Goal: Find specific page/section: Find specific page/section

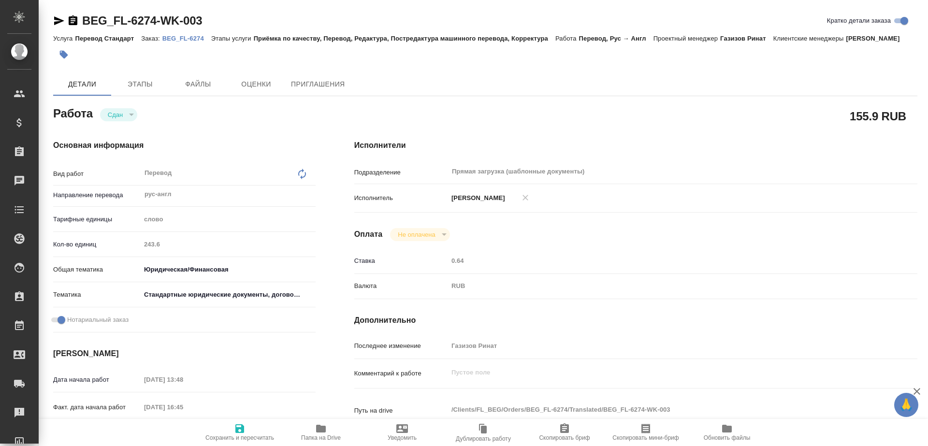
type textarea "x"
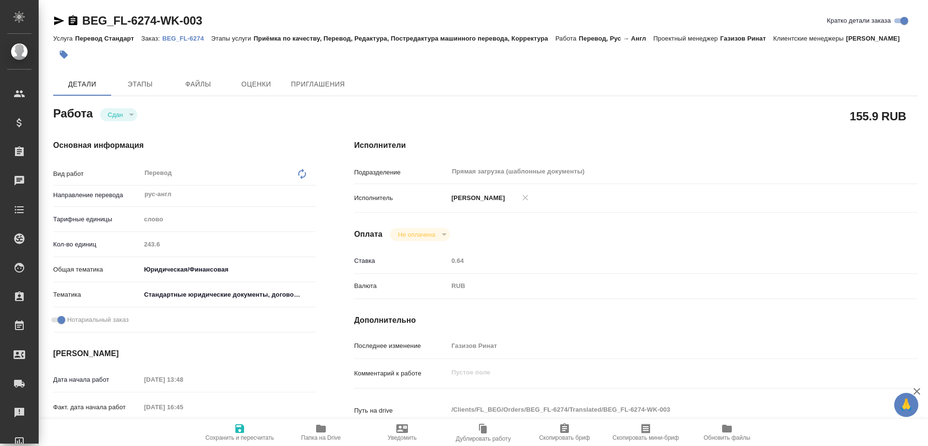
type textarea "x"
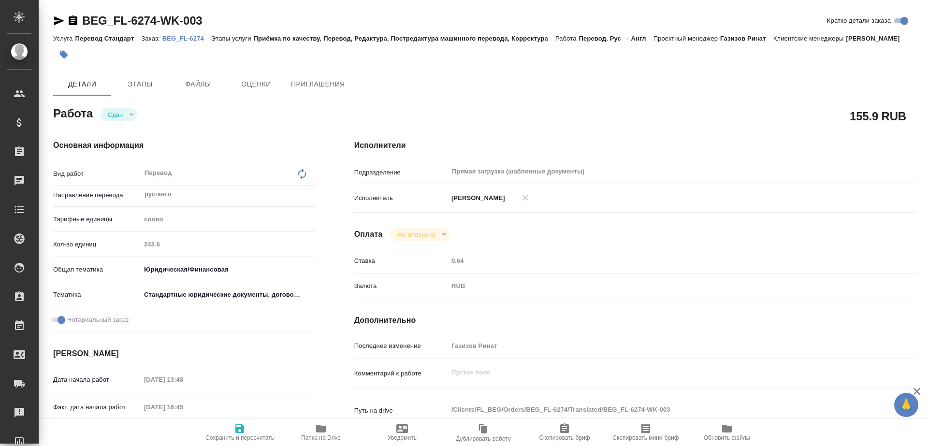
type textarea "x"
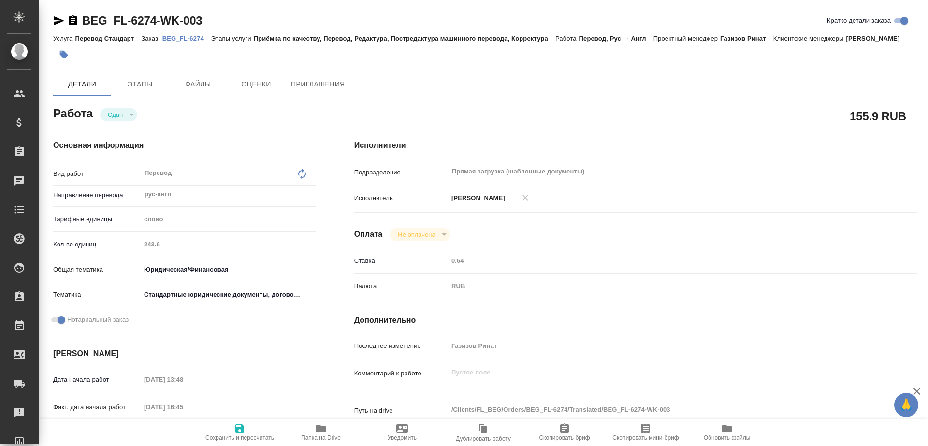
type textarea "x"
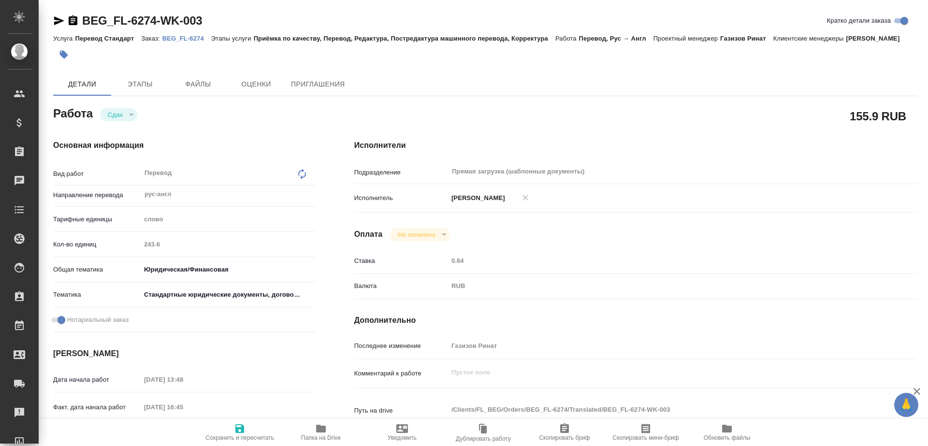
click at [187, 37] on p "BEG_FL-6274" at bounding box center [186, 38] width 49 height 7
type textarea "x"
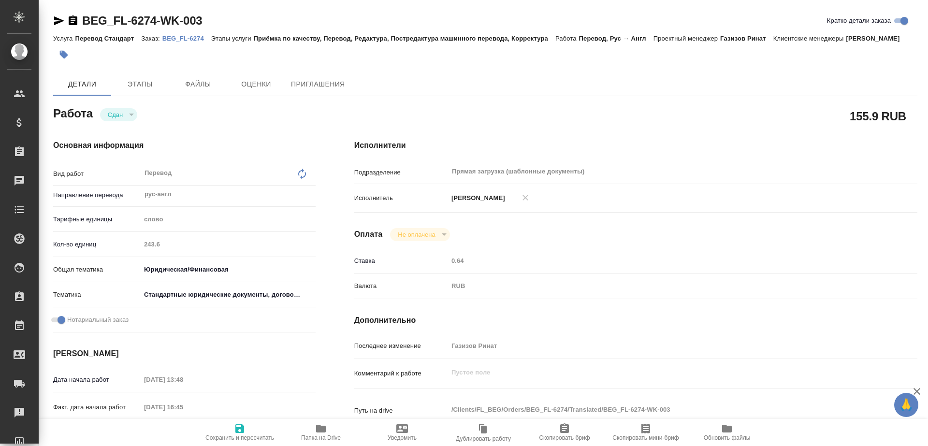
type textarea "x"
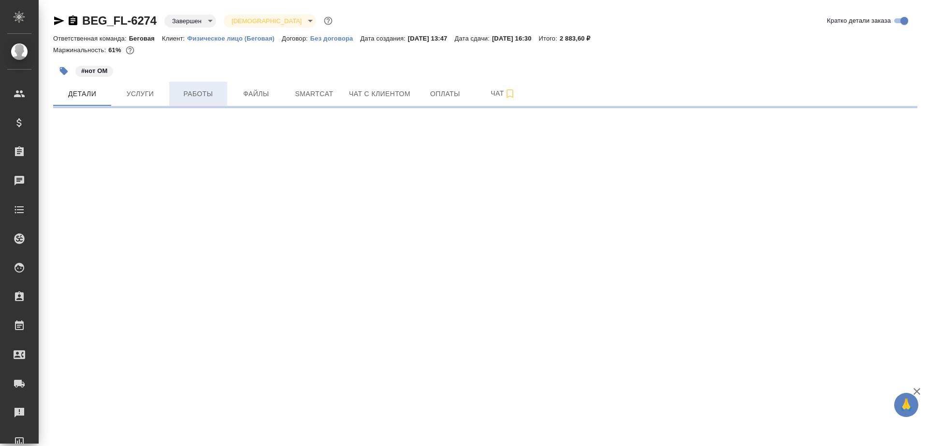
click at [194, 86] on button "Работы" at bounding box center [198, 94] width 58 height 24
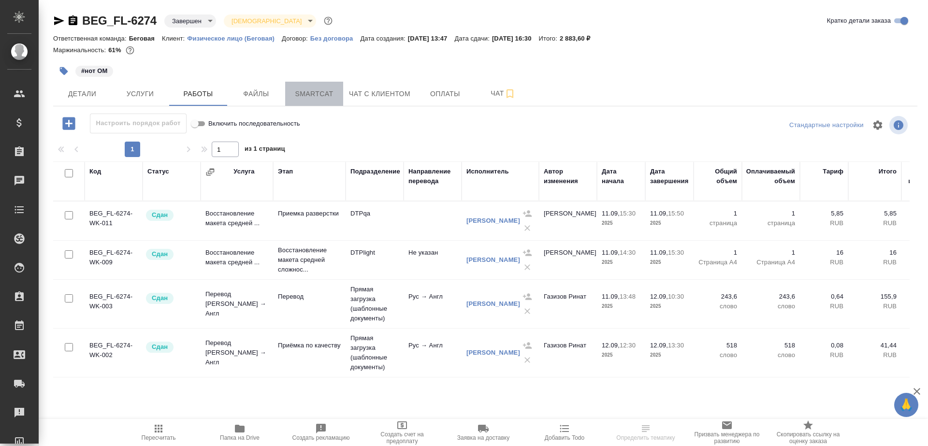
click at [295, 92] on span "Smartcat" at bounding box center [314, 94] width 46 height 12
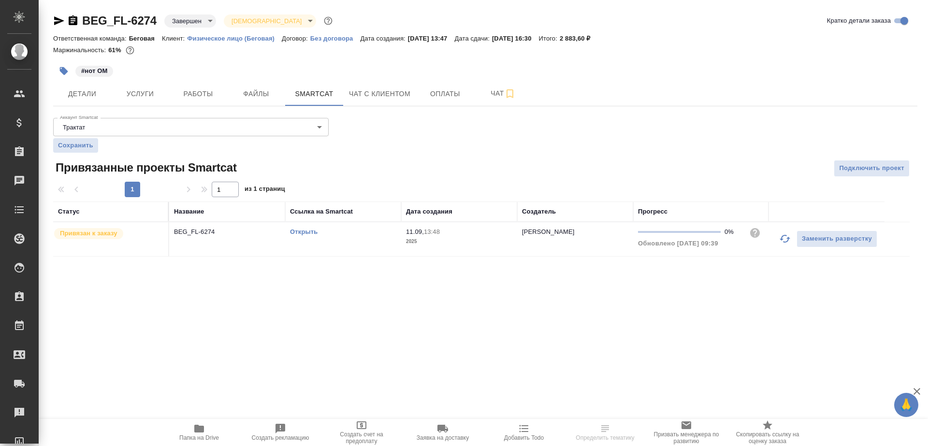
click at [296, 237] on td "Открыть" at bounding box center [343, 239] width 116 height 34
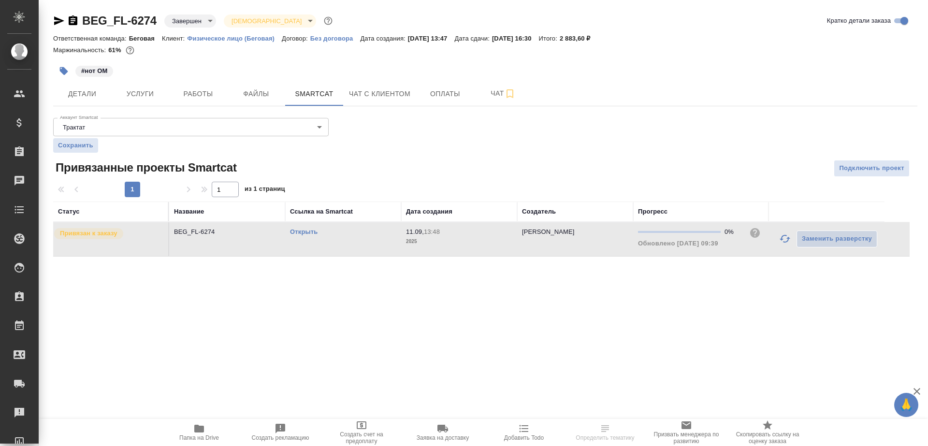
click at [296, 235] on div "Открыть" at bounding box center [343, 232] width 106 height 10
click at [297, 234] on link "Открыть" at bounding box center [304, 231] width 28 height 7
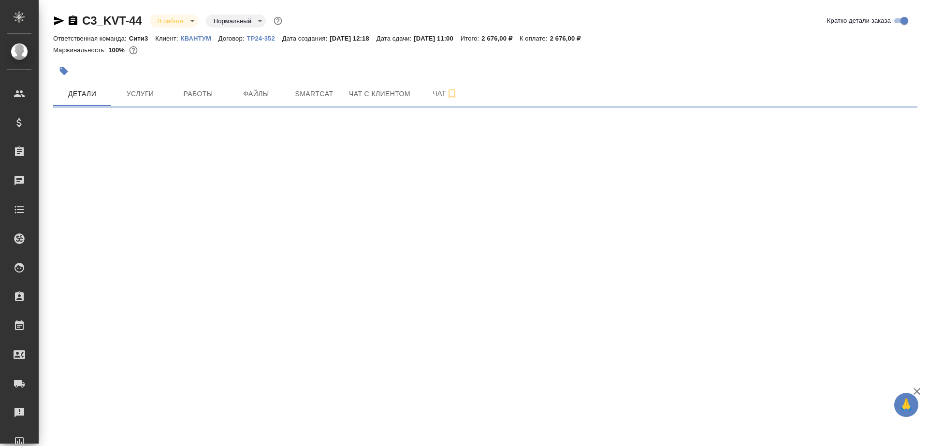
select select "RU"
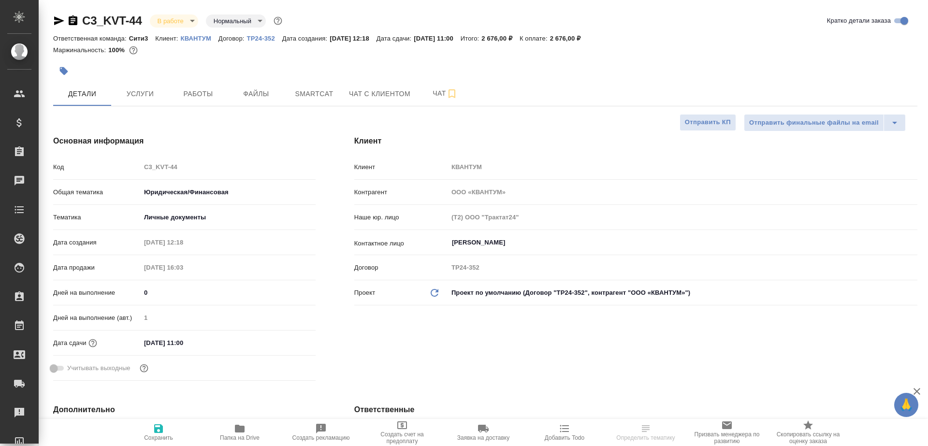
type textarea "x"
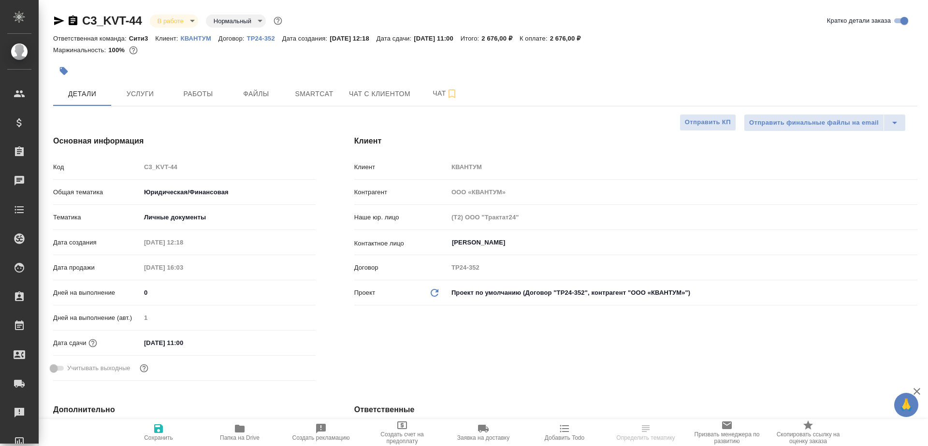
type textarea "x"
click at [198, 82] on button "Работы" at bounding box center [198, 94] width 58 height 24
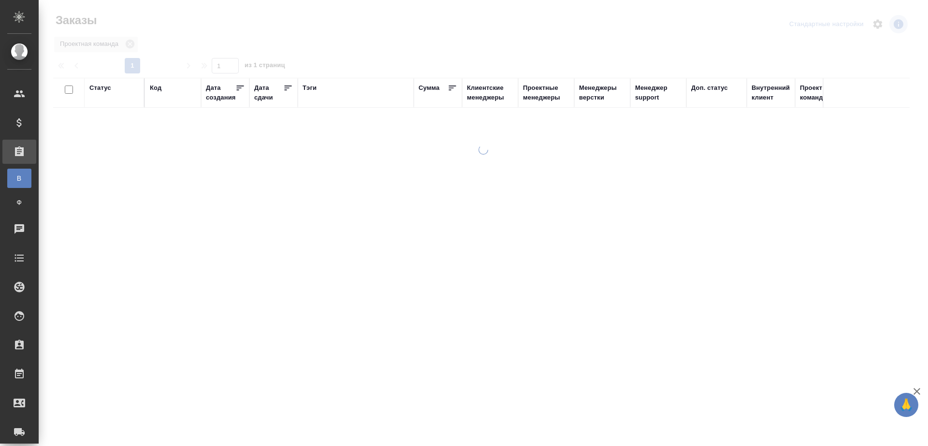
click at [306, 85] on div "Тэги" at bounding box center [309, 88] width 14 height 10
click at [165, 102] on div at bounding box center [173, 102] width 46 height 0
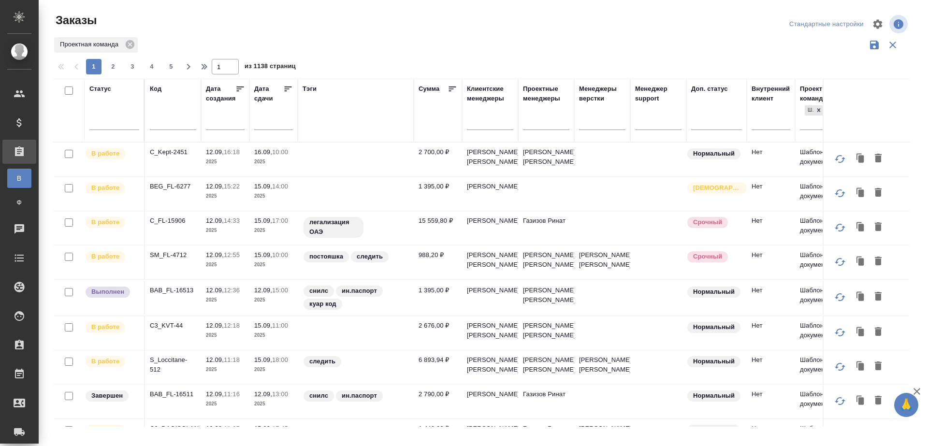
click at [168, 123] on input "text" at bounding box center [173, 123] width 46 height 12
type input "185"
click at [388, 41] on div "Проектная команда" at bounding box center [481, 45] width 856 height 18
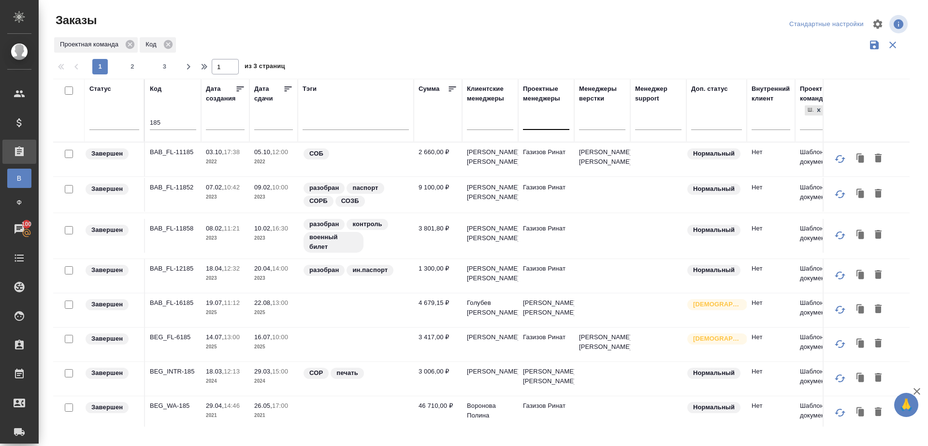
click at [547, 122] on div at bounding box center [546, 120] width 46 height 14
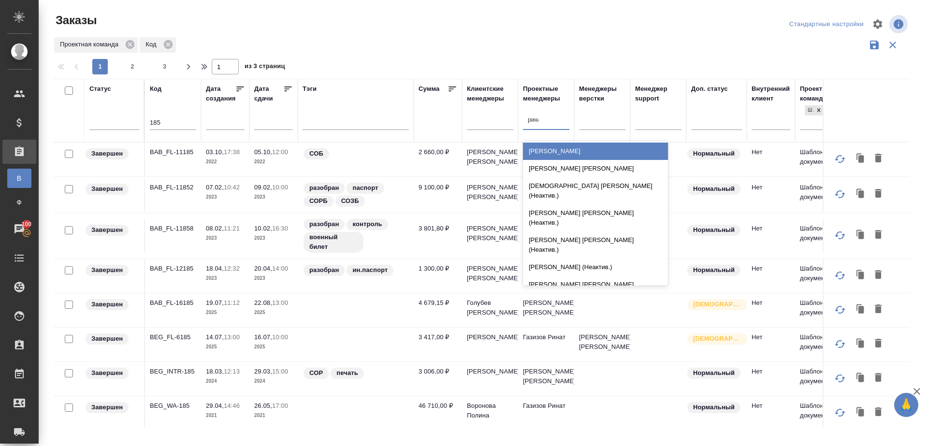
type input "ринат"
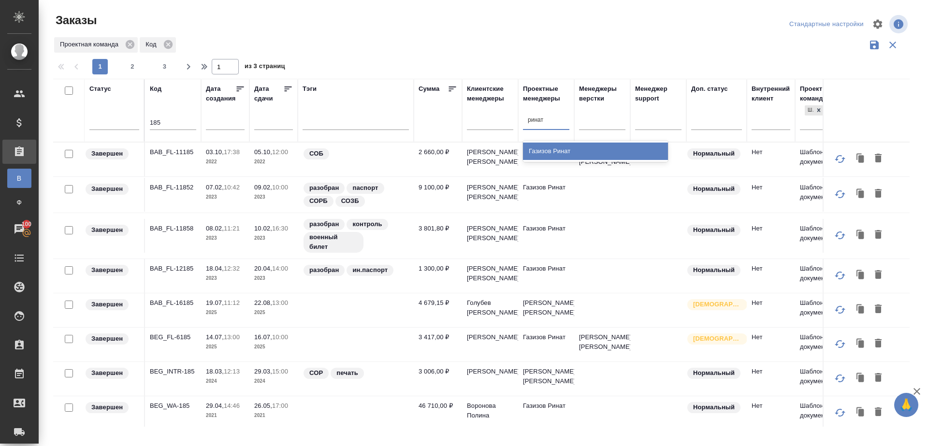
click at [550, 143] on div "Газизов Ринат" at bounding box center [595, 151] width 145 height 17
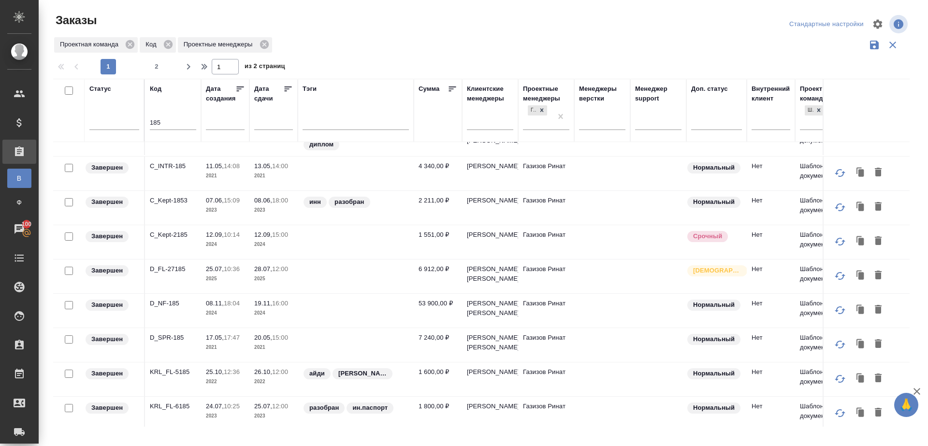
scroll to position [625, 0]
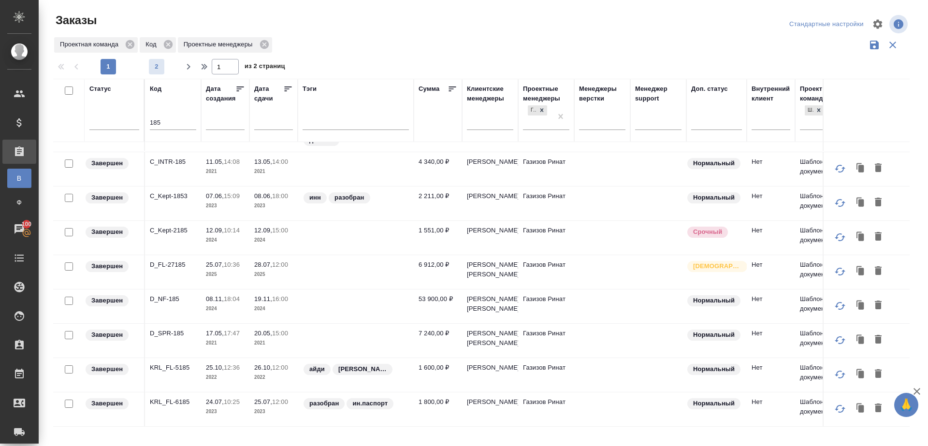
click at [159, 71] on span "2" at bounding box center [156, 67] width 15 height 10
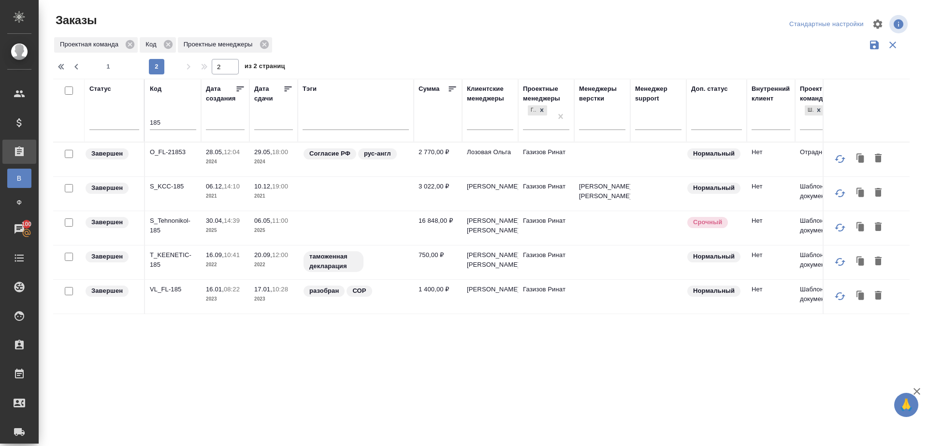
scroll to position [0, 0]
click at [95, 62] on div "1 2" at bounding box center [132, 66] width 97 height 15
click at [102, 64] on span "1" at bounding box center [108, 67] width 15 height 10
type input "1"
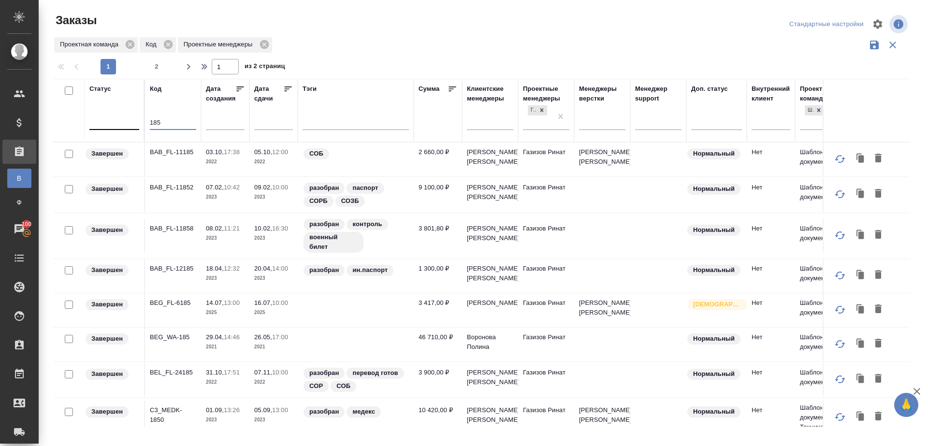
drag, startPoint x: 164, startPoint y: 119, endPoint x: 122, endPoint y: 119, distance: 42.5
click at [125, 119] on tr "Статус Код 185 Дата создания Дата сдачи Тэги Сумма Клиентские менеджеры Проектн…" at bounding box center [523, 110] width 941 height 63
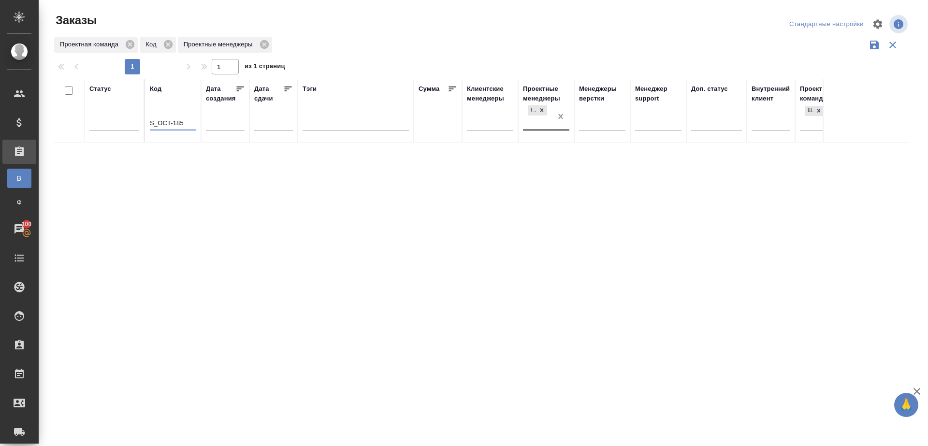
type input "S_OCT-185"
click at [565, 55] on div at bounding box center [485, 56] width 864 height 5
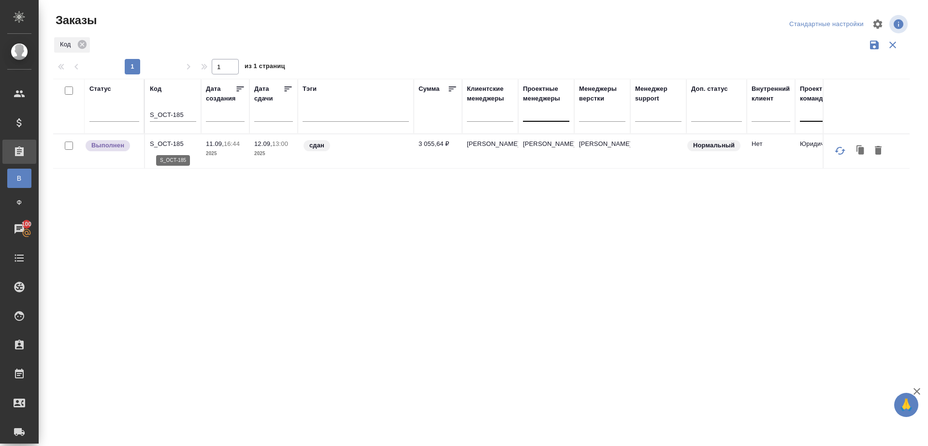
click at [172, 146] on p "S_OCT-185" at bounding box center [173, 144] width 46 height 10
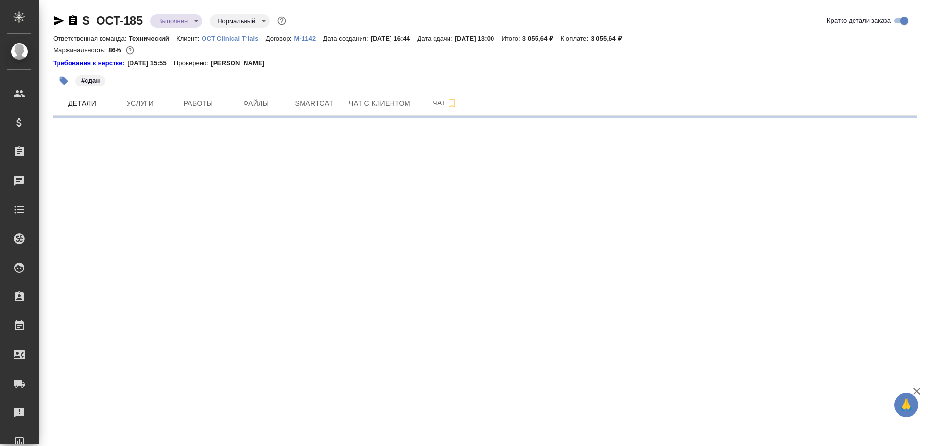
select select "RU"
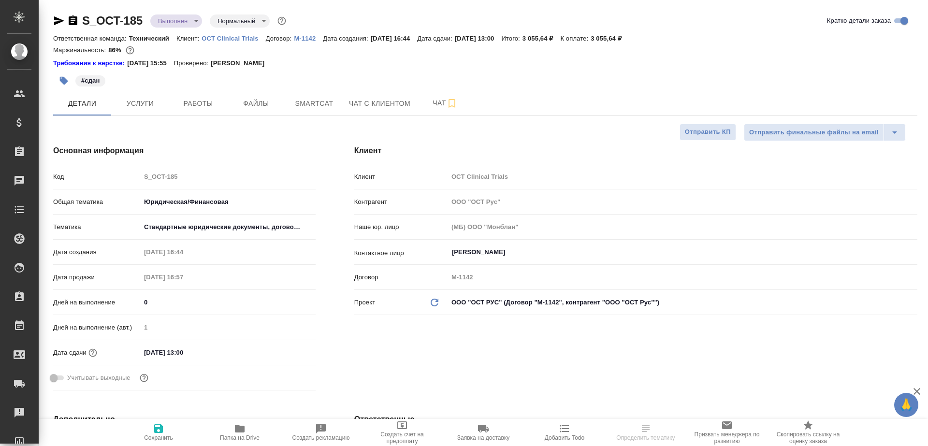
type textarea "x"
click at [54, 19] on icon "button" at bounding box center [59, 21] width 12 height 12
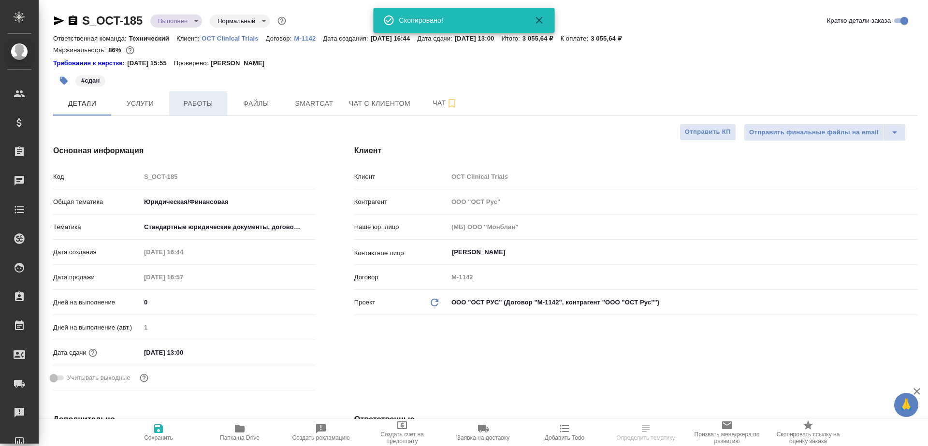
click at [210, 99] on span "Работы" at bounding box center [198, 104] width 46 height 12
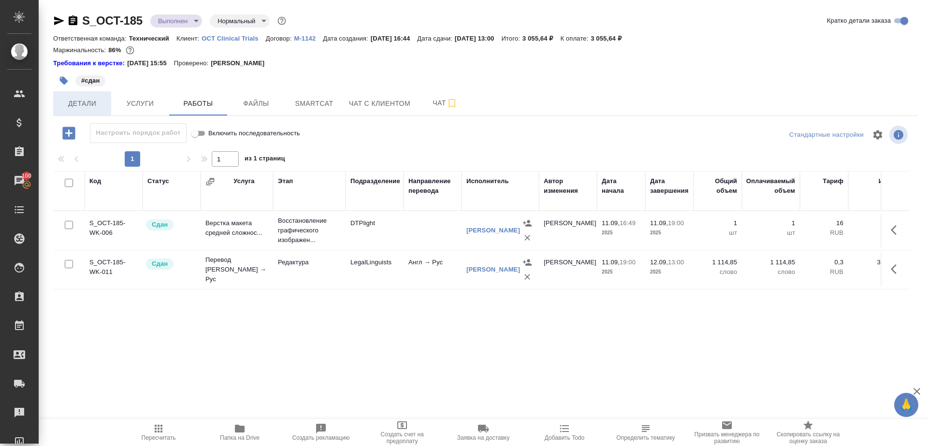
click at [85, 108] on span "Детали" at bounding box center [82, 104] width 46 height 12
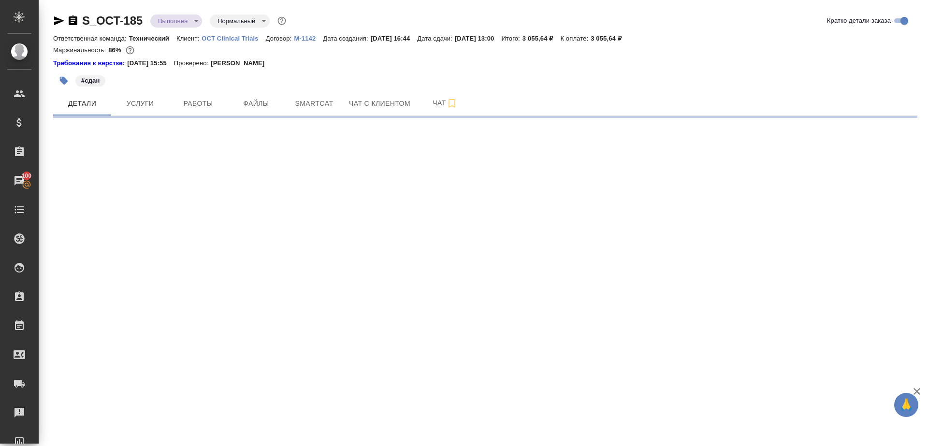
select select "RU"
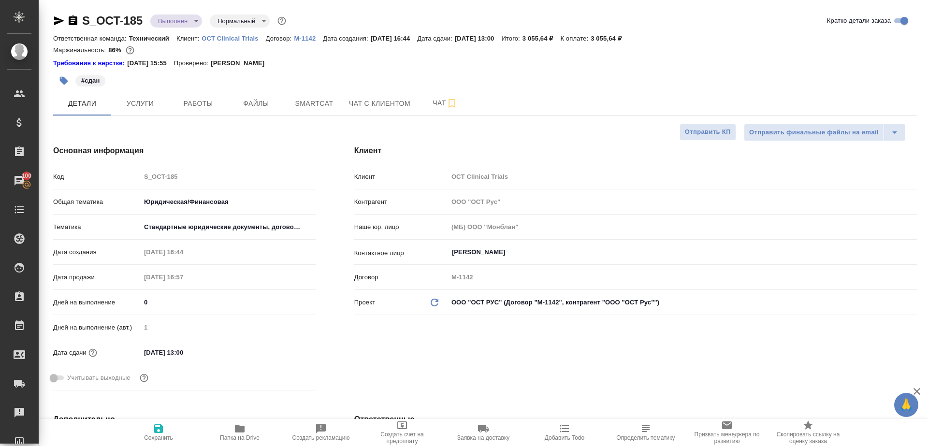
type textarea "x"
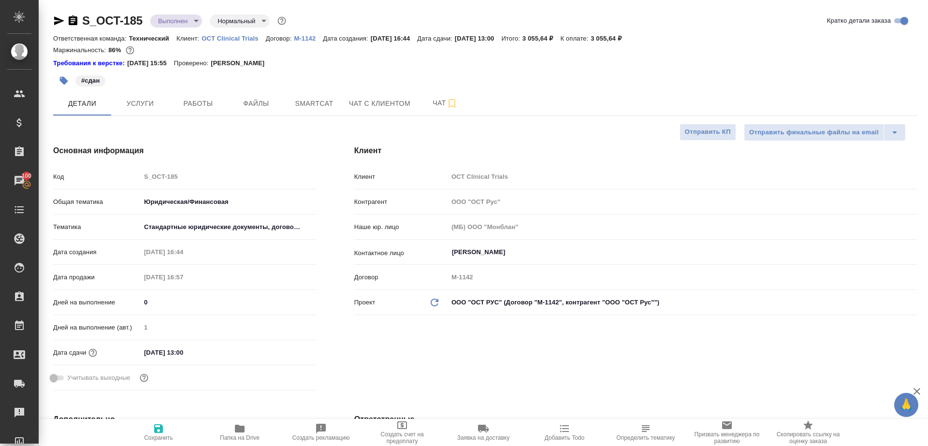
type textarea "x"
